Goal: Information Seeking & Learning: Learn about a topic

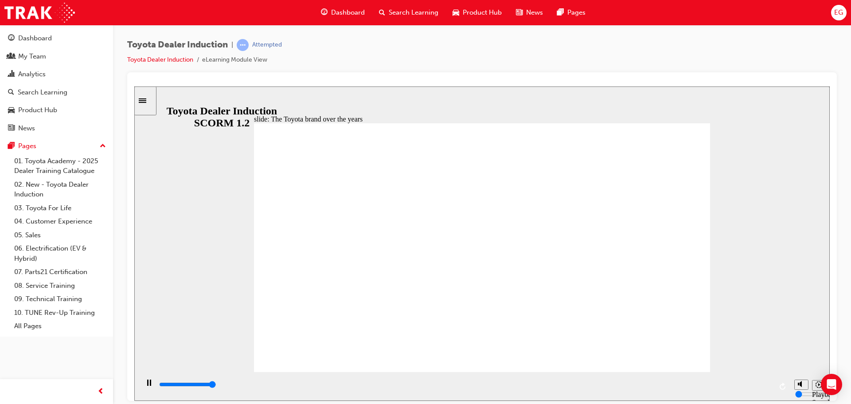
type input "8400"
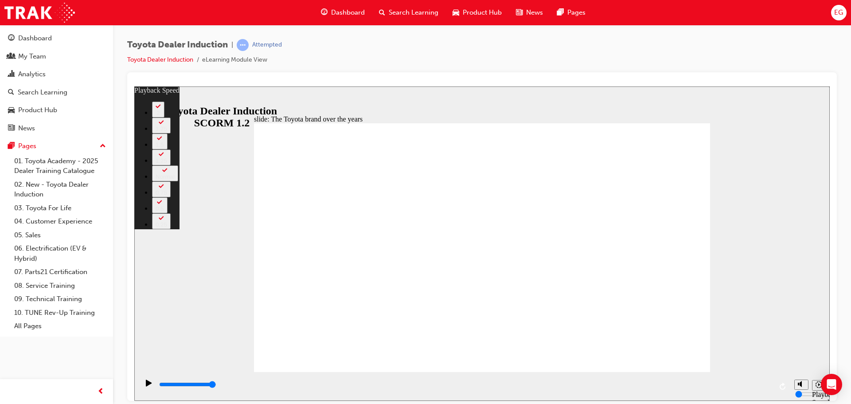
type input "165"
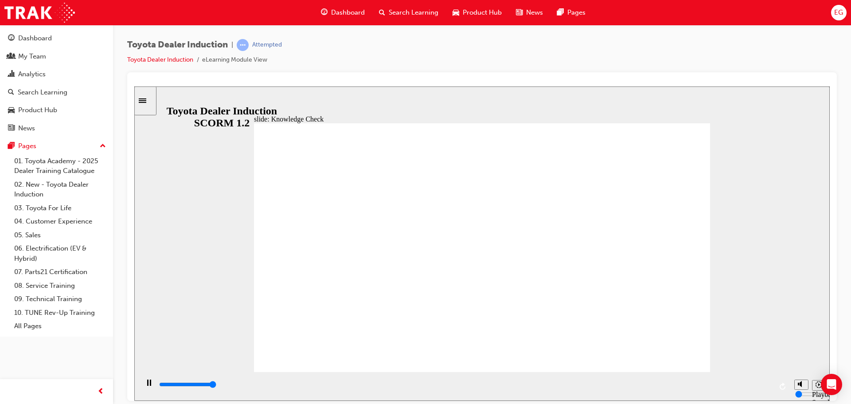
type input "5000"
radio input "true"
drag, startPoint x: 656, startPoint y: 141, endPoint x: 675, endPoint y: 136, distance: 19.8
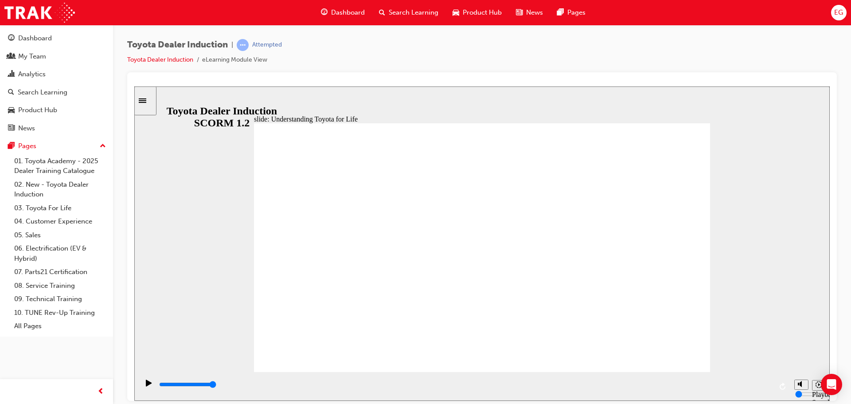
type input "30300"
